Goal: Information Seeking & Learning: Learn about a topic

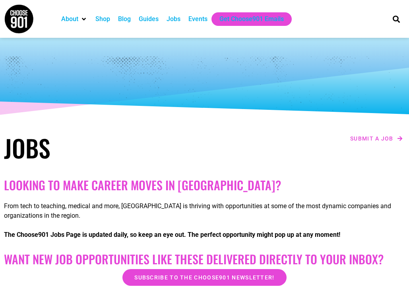
click at [172, 25] on div "Jobs" at bounding box center [174, 19] width 22 height 14
click at [172, 24] on div "Jobs" at bounding box center [174, 19] width 22 height 14
click at [176, 21] on div "Jobs" at bounding box center [174, 19] width 14 height 10
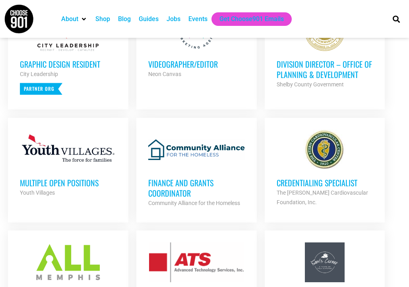
scroll to position [356, 0]
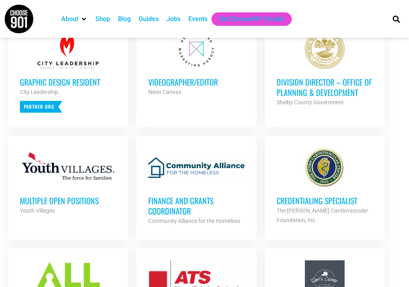
drag, startPoint x: 180, startPoint y: 207, endPoint x: 378, endPoint y: -17, distance: 299.5
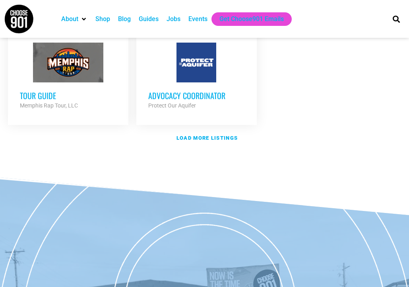
scroll to position [924, 0]
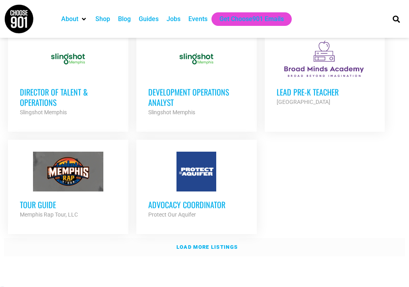
click at [206, 250] on strong "Load more listings" at bounding box center [207, 247] width 61 height 6
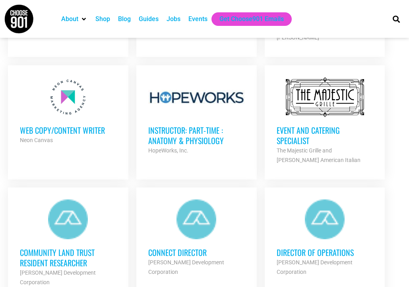
scroll to position [1221, 0]
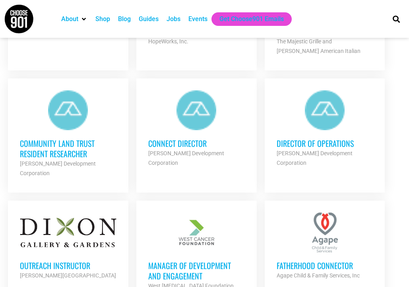
drag, startPoint x: 70, startPoint y: 171, endPoint x: 349, endPoint y: -27, distance: 342.2
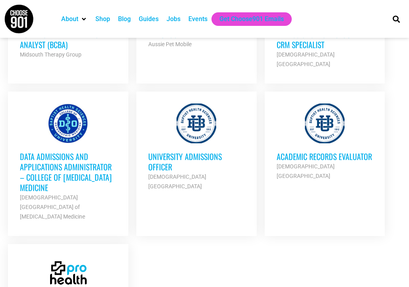
scroll to position [1870, 0]
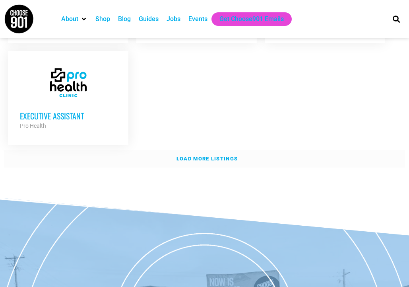
click at [226, 155] on strong "Load more listings" at bounding box center [207, 158] width 61 height 6
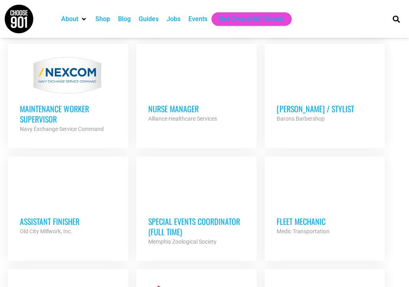
scroll to position [2262, 0]
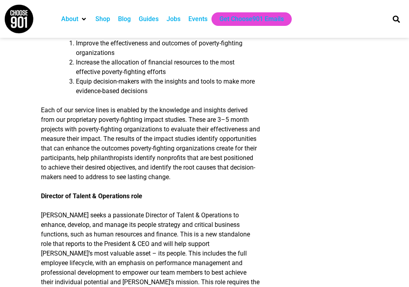
scroll to position [275, 0]
